Goal: Find specific page/section: Find specific page/section

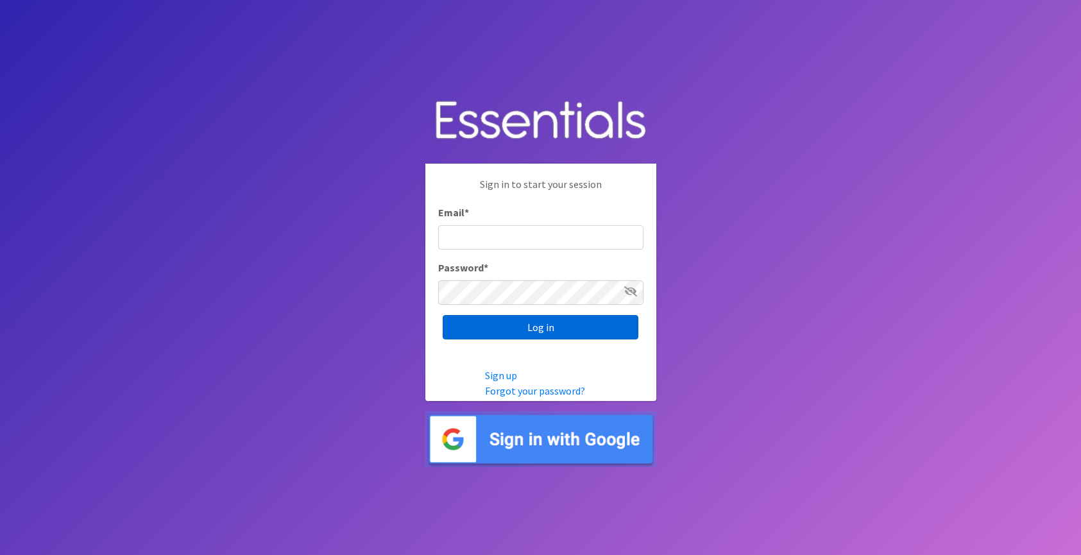
type input "jessi@periodokc.org"
click at [560, 325] on input "Log in" at bounding box center [541, 327] width 196 height 24
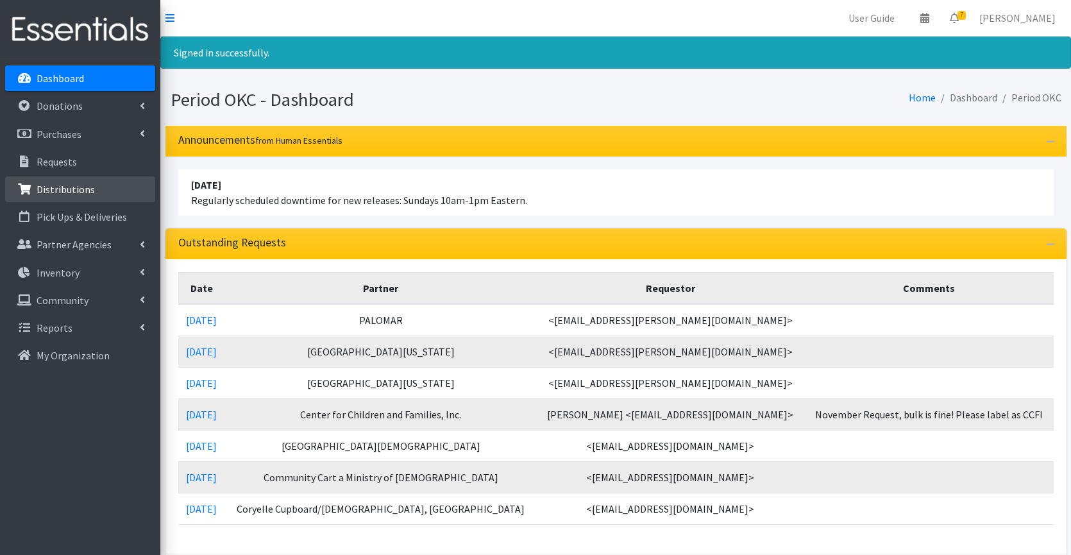
click at [55, 194] on p "Distributions" at bounding box center [66, 189] width 58 height 13
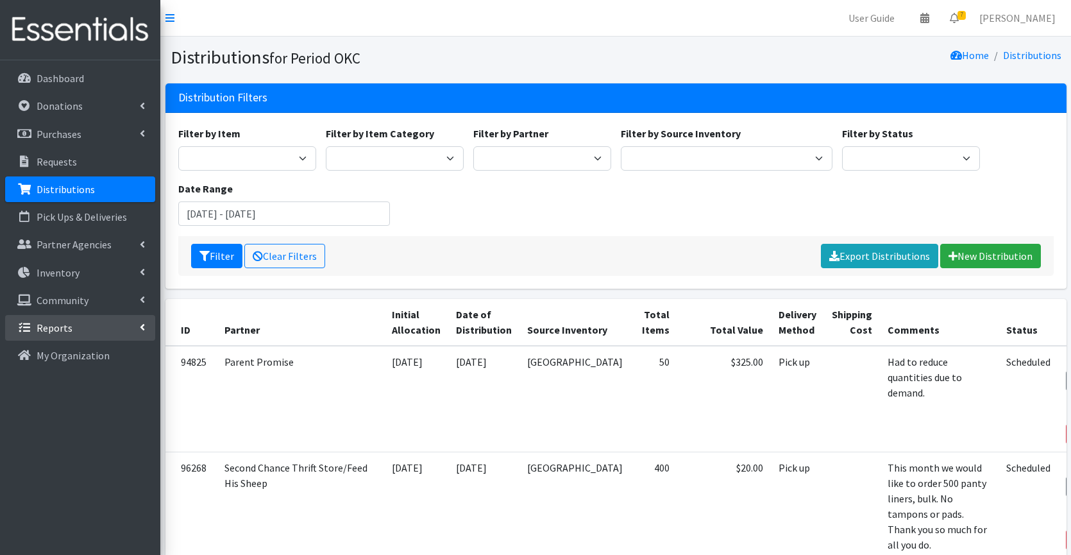
click at [131, 327] on link "Reports" at bounding box center [80, 328] width 150 height 26
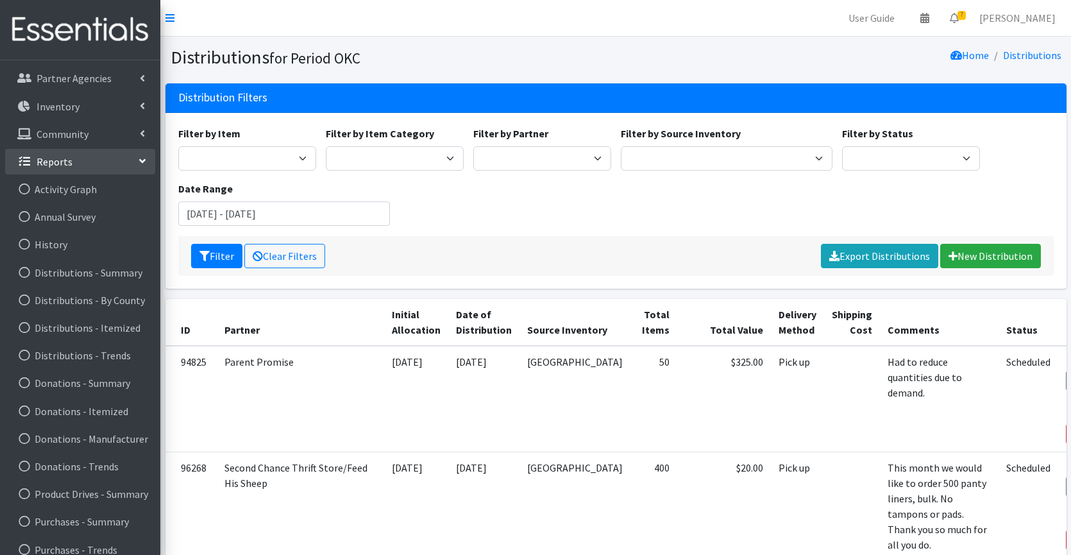
scroll to position [207, 0]
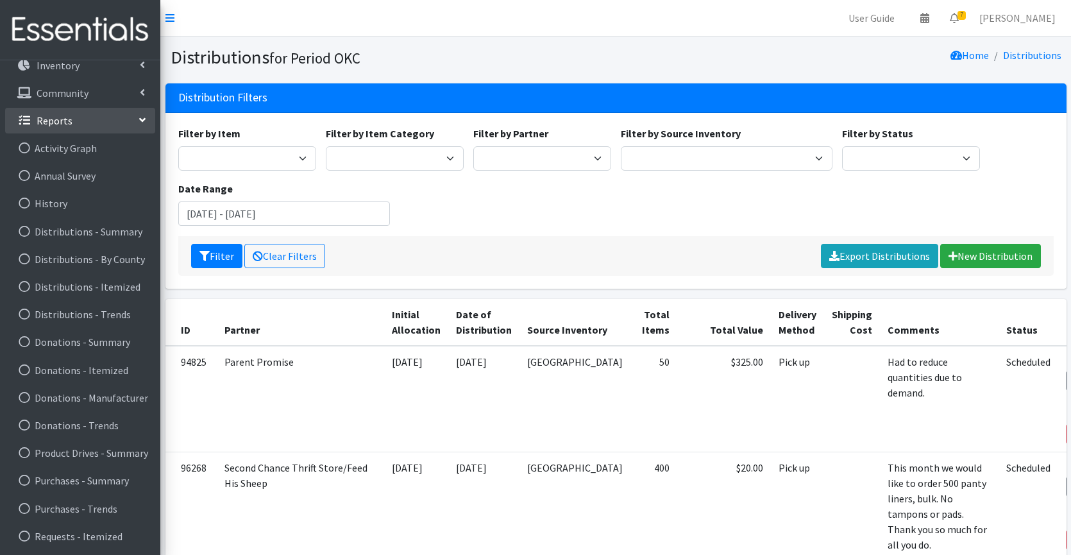
click at [780, 191] on div "Filter by Item Adult Incontinence Pads Applicator Tampons Bag Stickers Cloth Pa…" at bounding box center [615, 181] width 885 height 110
click at [23, 230] on icon at bounding box center [24, 232] width 17 height 12
